Goal: Transaction & Acquisition: Purchase product/service

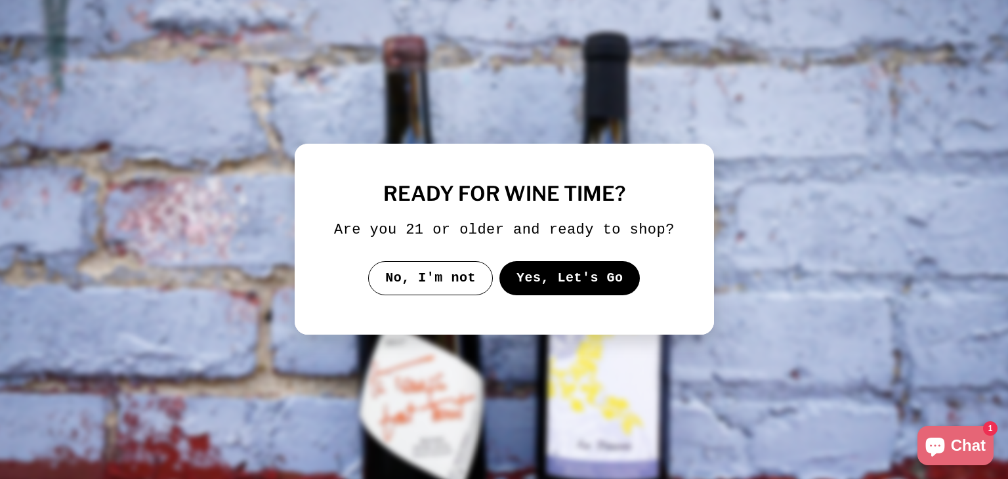
click at [544, 272] on button "Yes, Let's Go" at bounding box center [569, 278] width 141 height 34
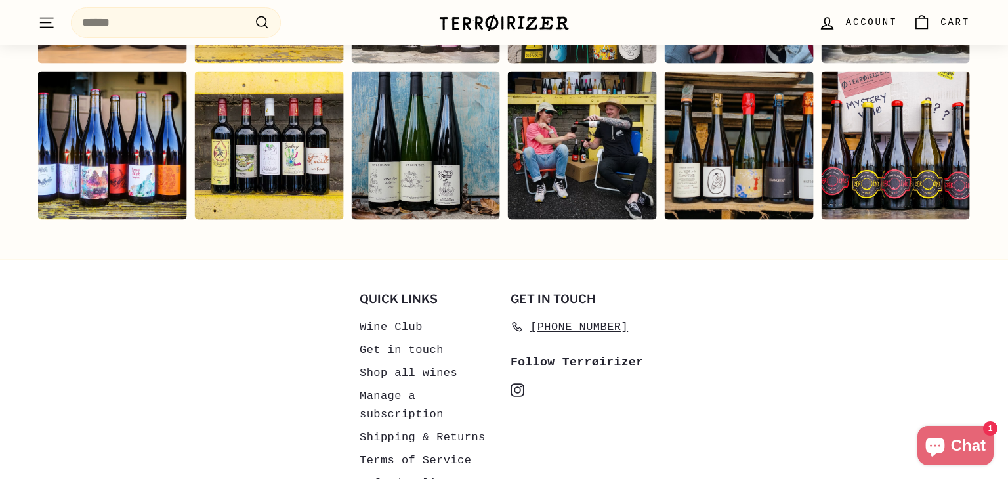
scroll to position [2981, 0]
click at [558, 139] on div "Instagram post opens in a popup" at bounding box center [582, 146] width 149 height 149
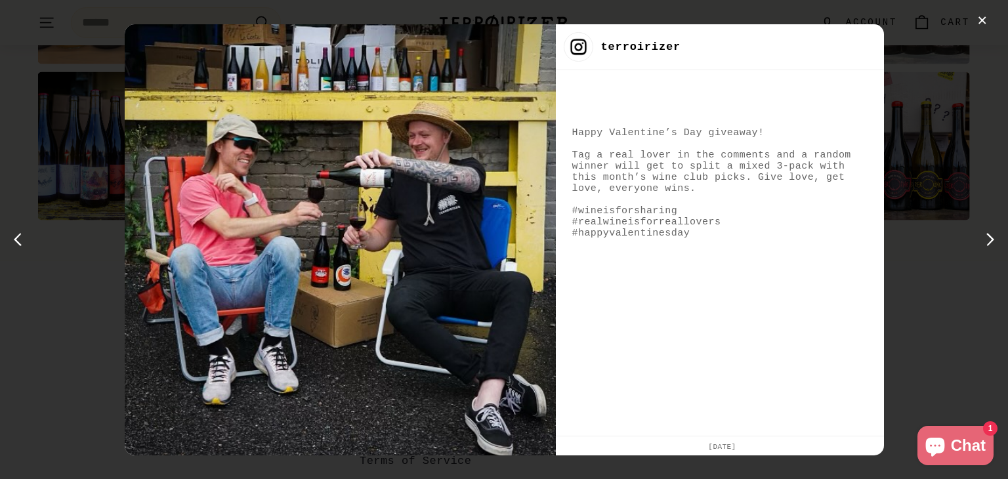
click at [920, 203] on div "✕ terroirizer Happy Valentine’s Day giveaway! Tag a real lover in the comments …" at bounding box center [504, 239] width 1008 height 479
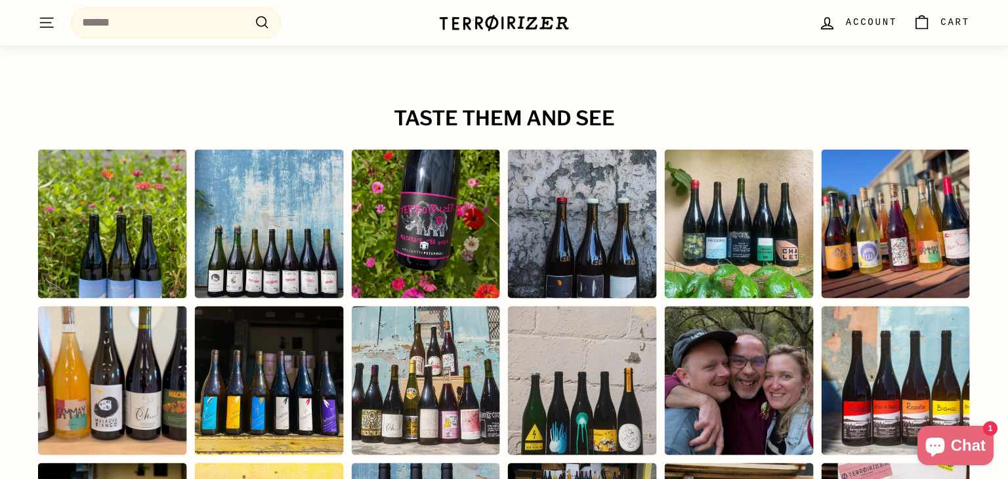
scroll to position [2591, 0]
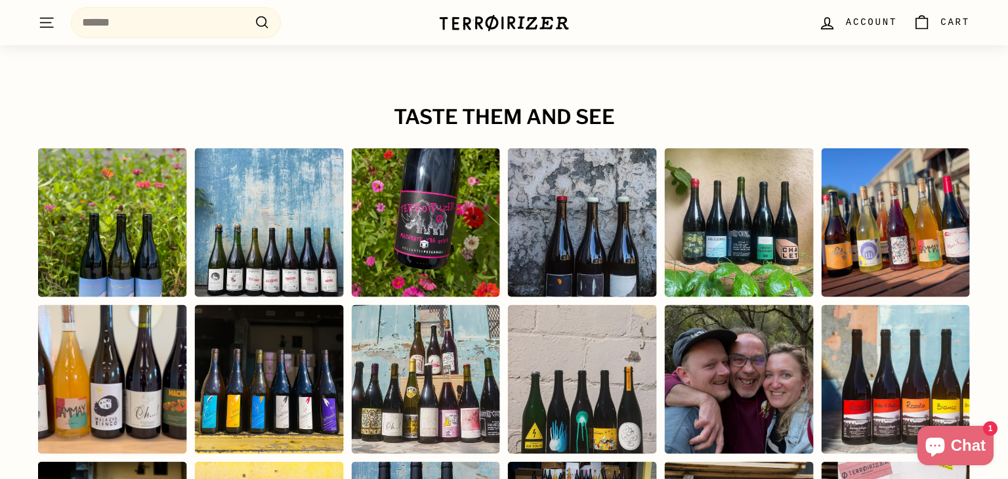
click at [155, 226] on div "Instagram post opens in a popup" at bounding box center [112, 222] width 149 height 149
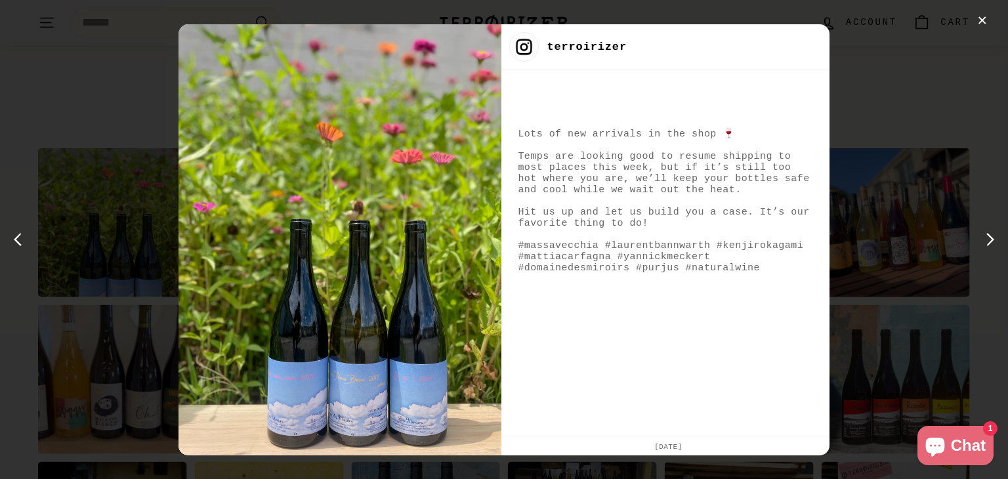
click at [920, 69] on div "✕ terroirizer Lots of new arrivals in the shop 🍷 Temps are looking good to resu…" at bounding box center [504, 239] width 1008 height 479
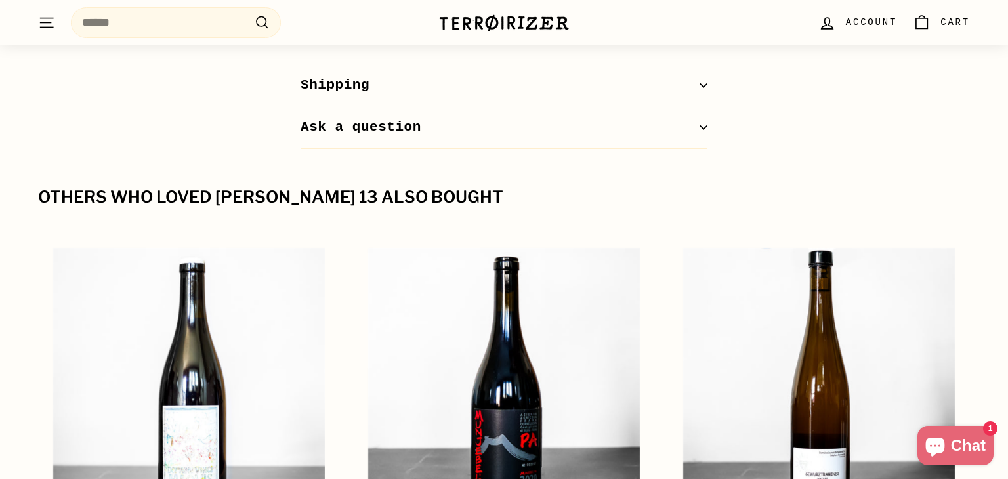
scroll to position [1628, 0]
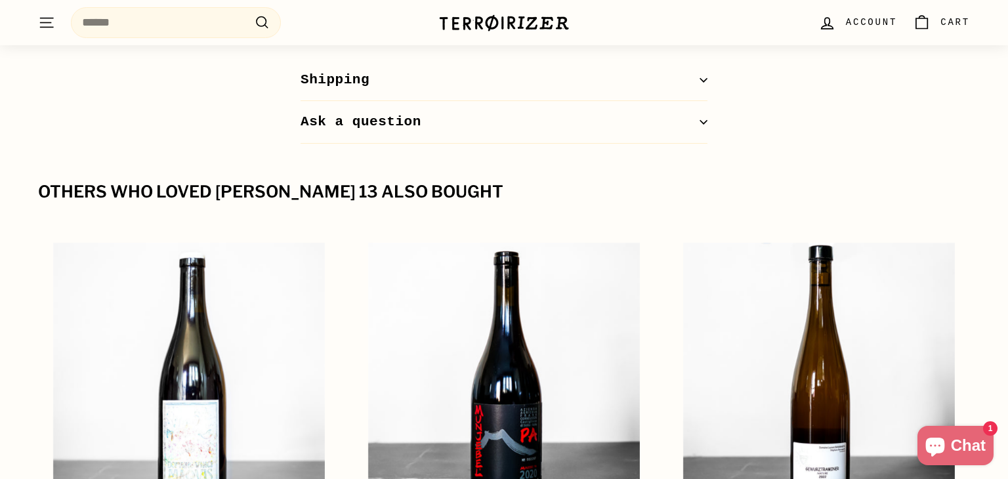
click at [969, 454] on span "Chat" at bounding box center [968, 446] width 35 height 20
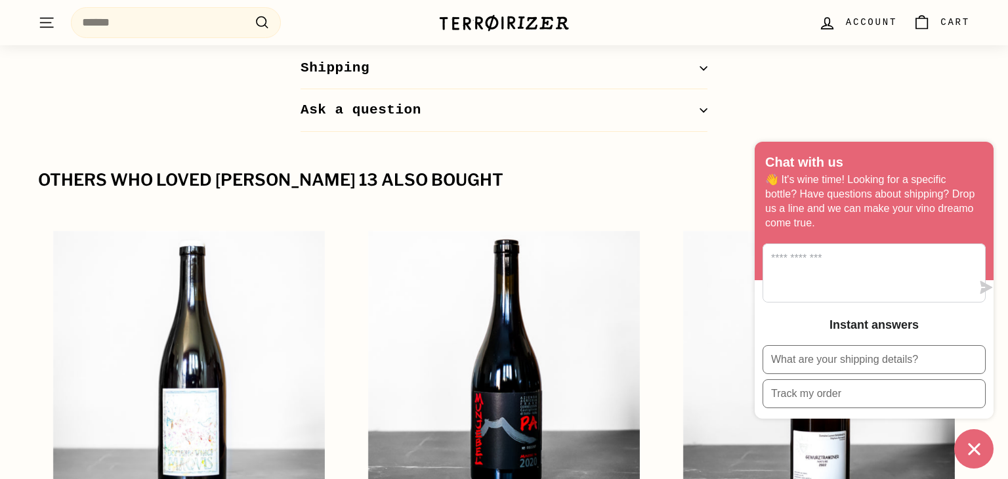
scroll to position [1641, 0]
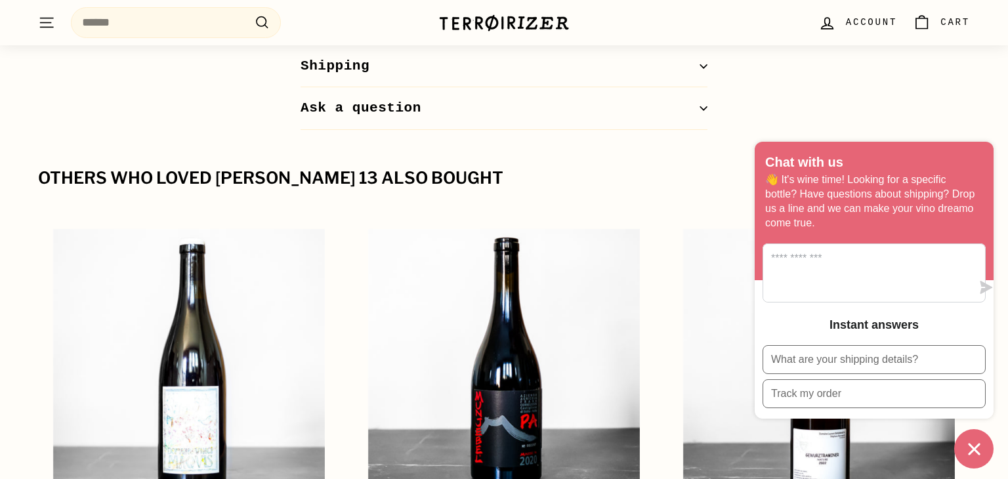
click at [977, 441] on icon "Chat window" at bounding box center [974, 449] width 20 height 20
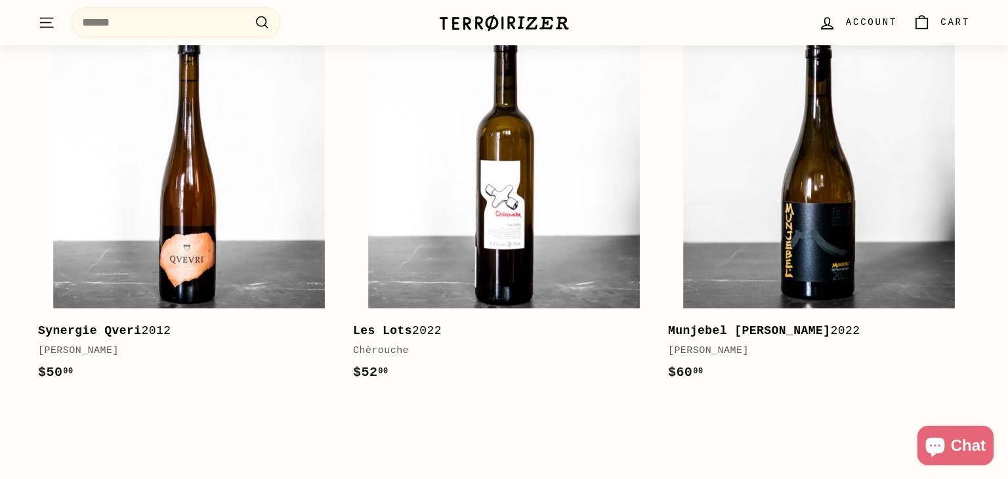
scroll to position [2218, 0]
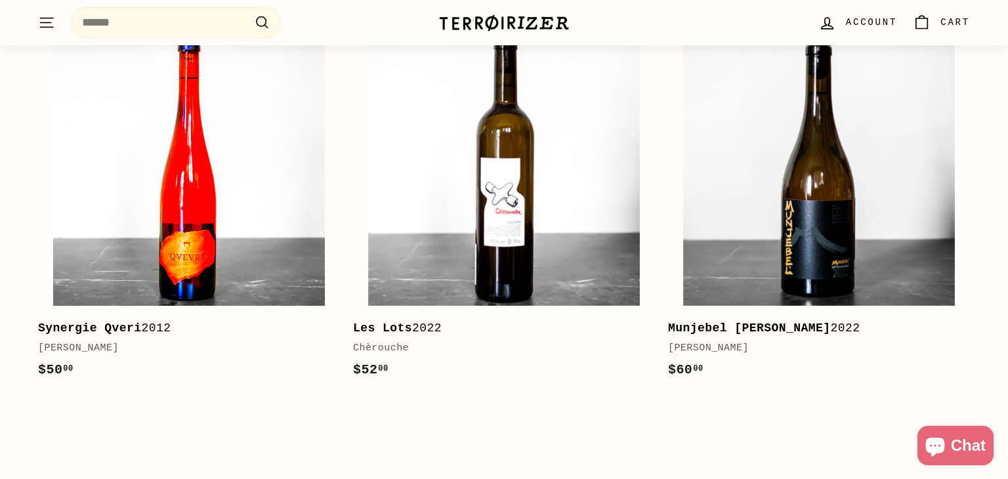
click at [176, 255] on img at bounding box center [189, 170] width 272 height 272
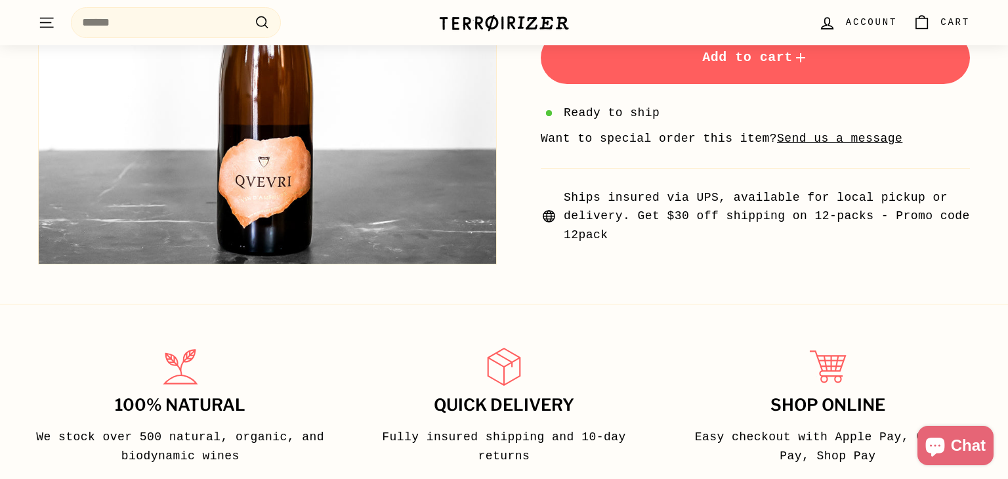
scroll to position [499, 0]
click at [276, 179] on button "Zoom" at bounding box center [267, 34] width 457 height 457
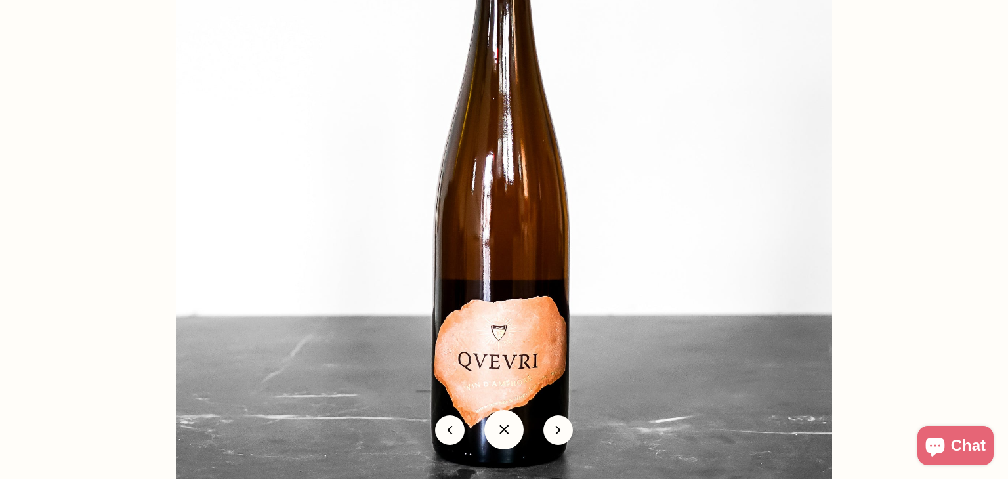
click at [559, 436] on button "icon-chevron" at bounding box center [558, 430] width 30 height 30
click at [501, 431] on button at bounding box center [503, 429] width 39 height 39
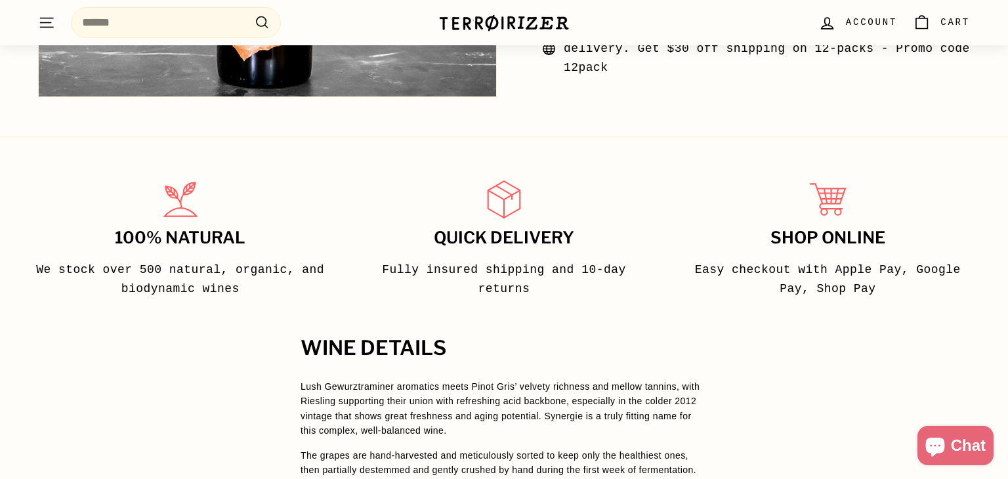
scroll to position [669, 0]
